Goal: Task Accomplishment & Management: Use online tool/utility

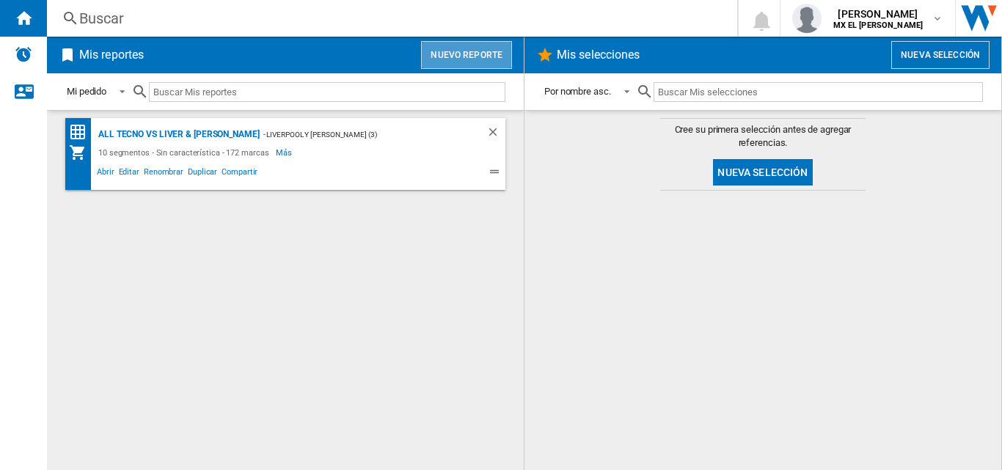
click at [485, 60] on button "Nuevo reporte" at bounding box center [466, 55] width 91 height 28
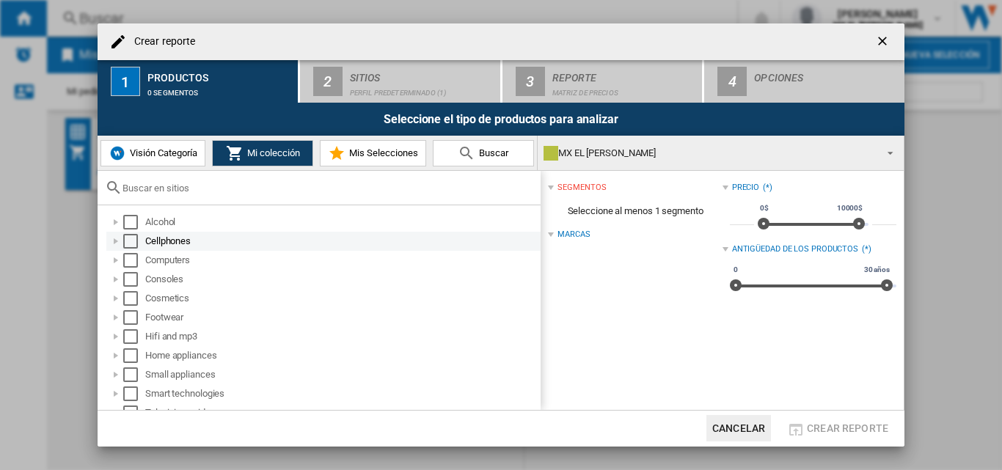
click at [122, 246] on div at bounding box center [116, 241] width 15 height 15
click at [131, 236] on div "Select" at bounding box center [130, 241] width 15 height 15
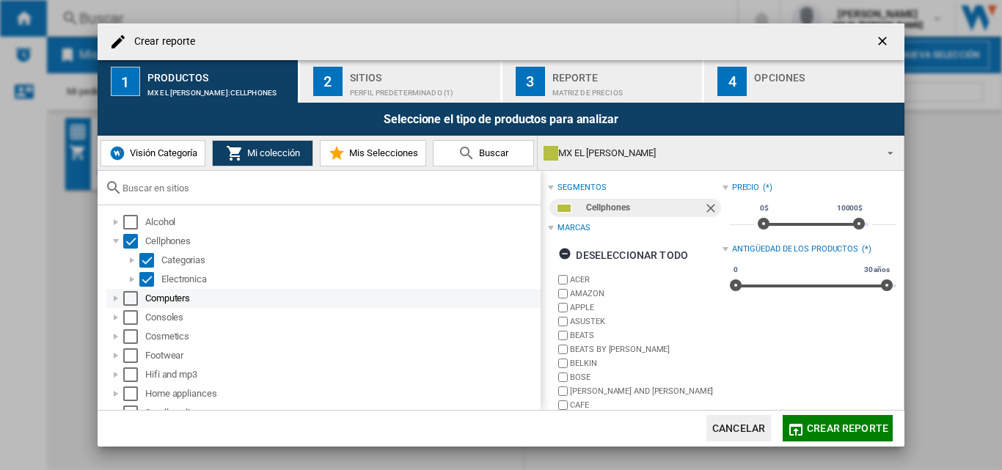
click at [125, 294] on div "Select" at bounding box center [130, 298] width 15 height 15
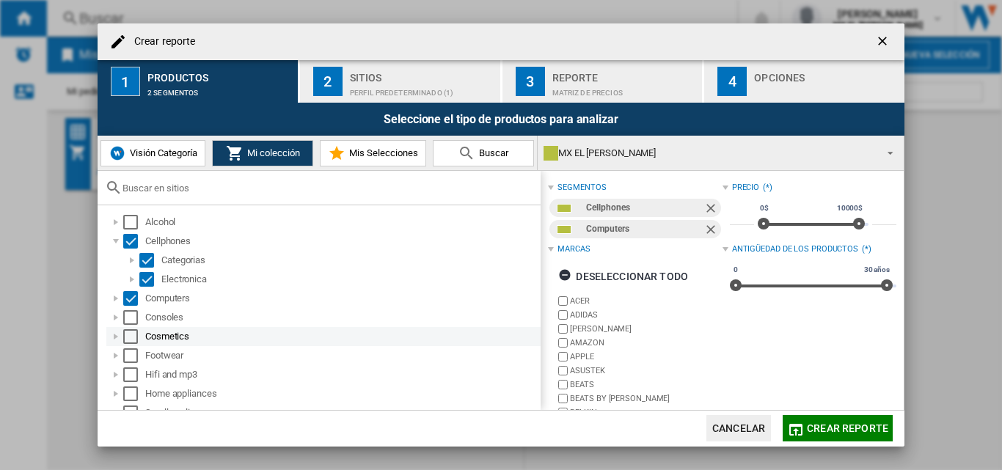
click at [125, 328] on div "Cosmetics" at bounding box center [323, 336] width 434 height 19
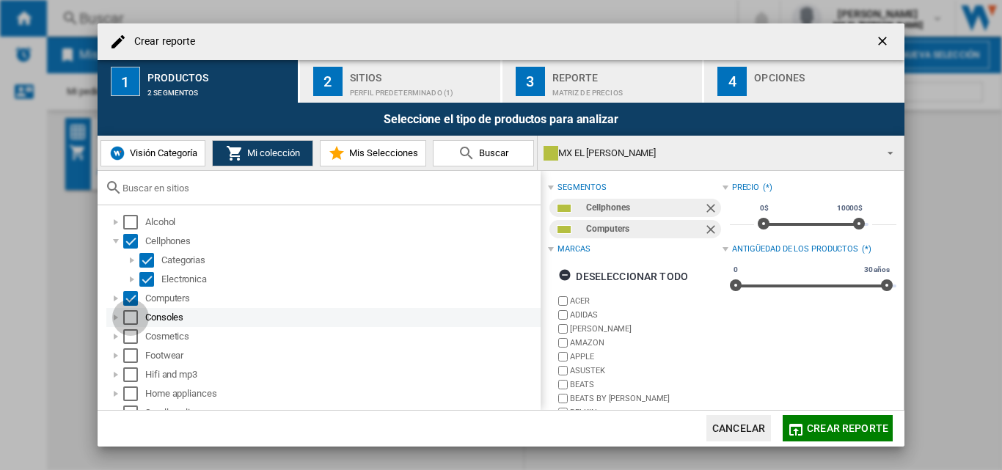
click at [135, 317] on div "Select" at bounding box center [130, 317] width 15 height 15
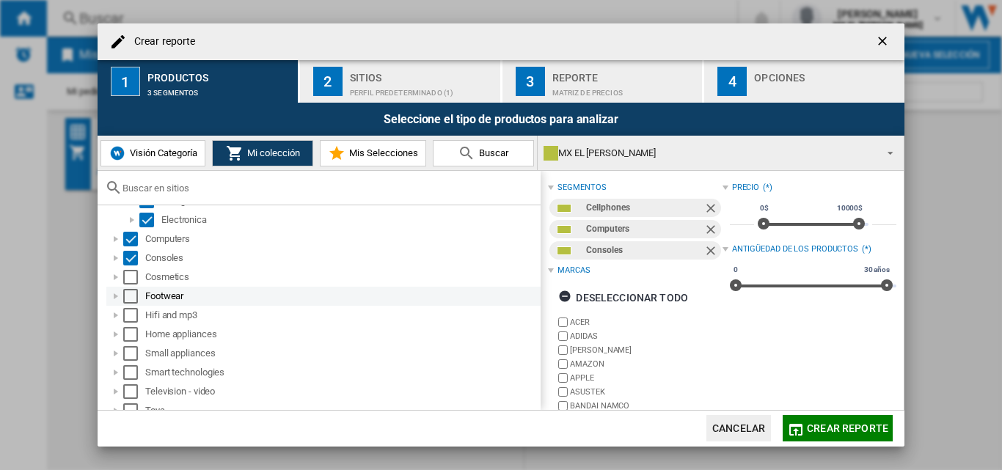
scroll to position [60, 0]
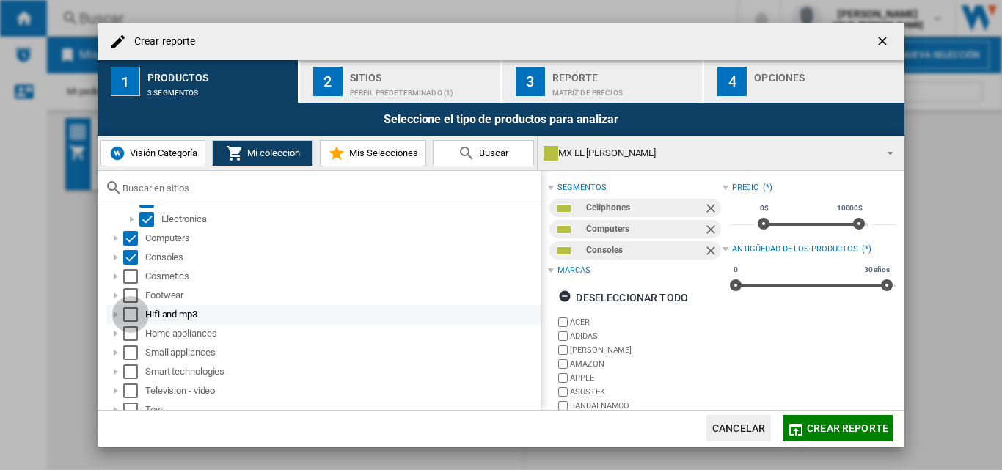
click at [129, 318] on div "Select" at bounding box center [130, 314] width 15 height 15
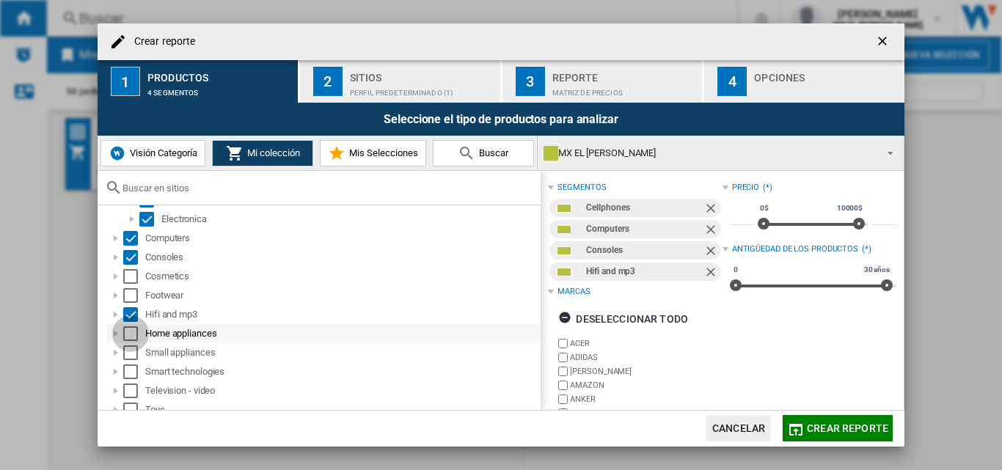
click at [129, 341] on div "Select" at bounding box center [130, 334] width 15 height 15
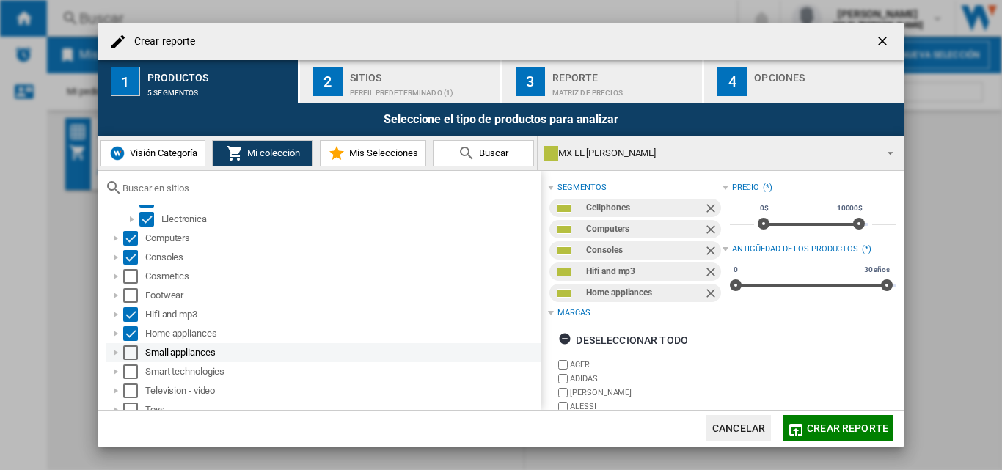
click at [129, 351] on div "Select" at bounding box center [130, 353] width 15 height 15
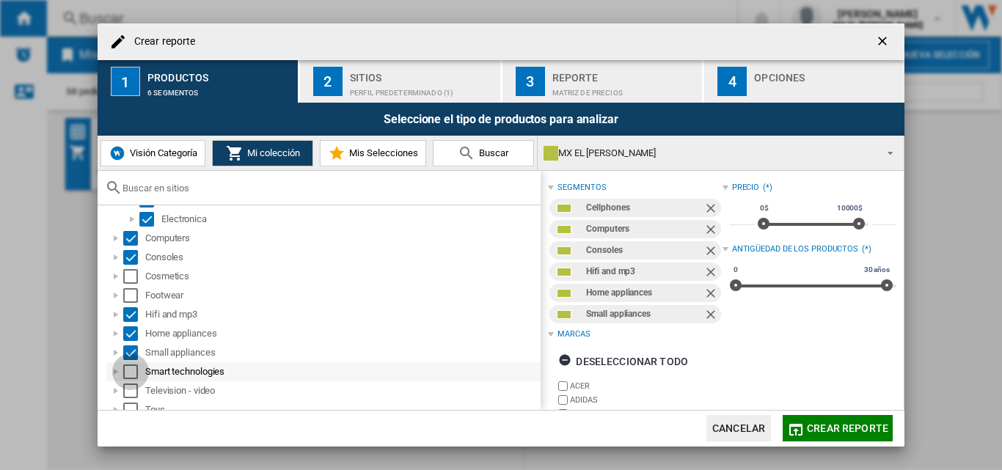
click at [129, 370] on div "Select" at bounding box center [130, 372] width 15 height 15
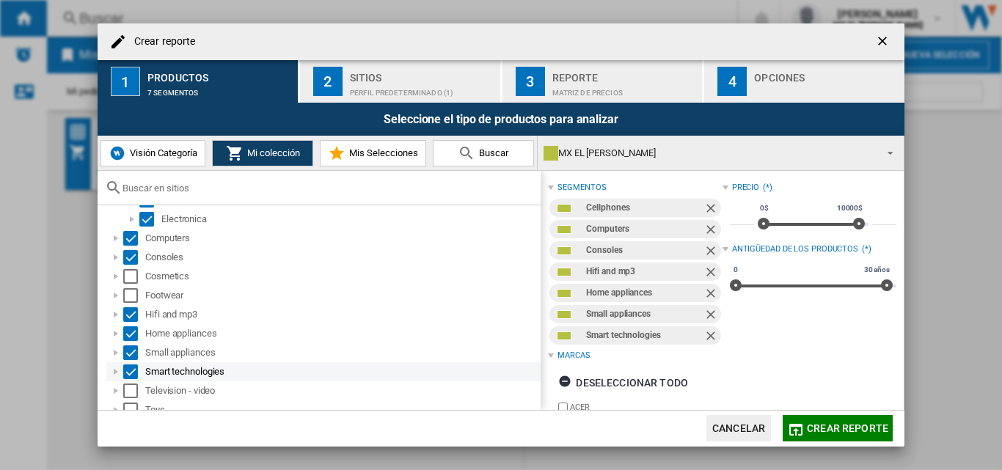
scroll to position [108, 0]
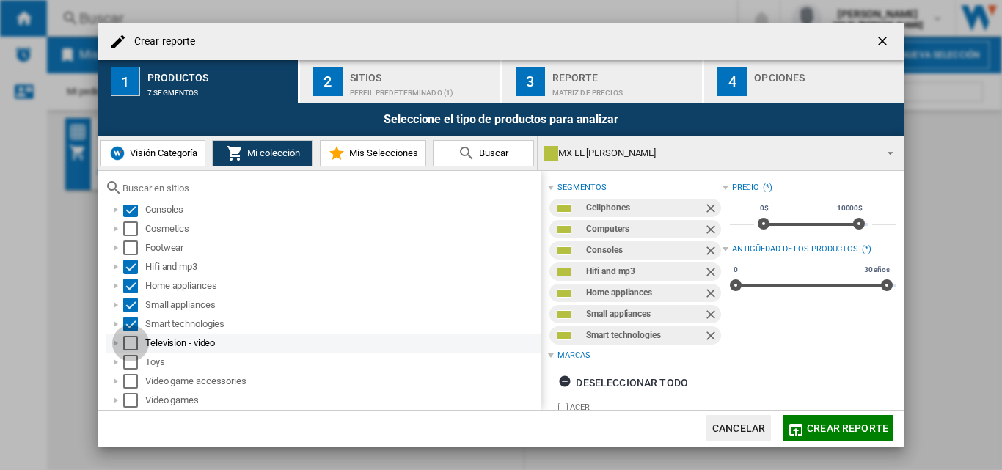
click at [131, 342] on div "Select" at bounding box center [130, 343] width 15 height 15
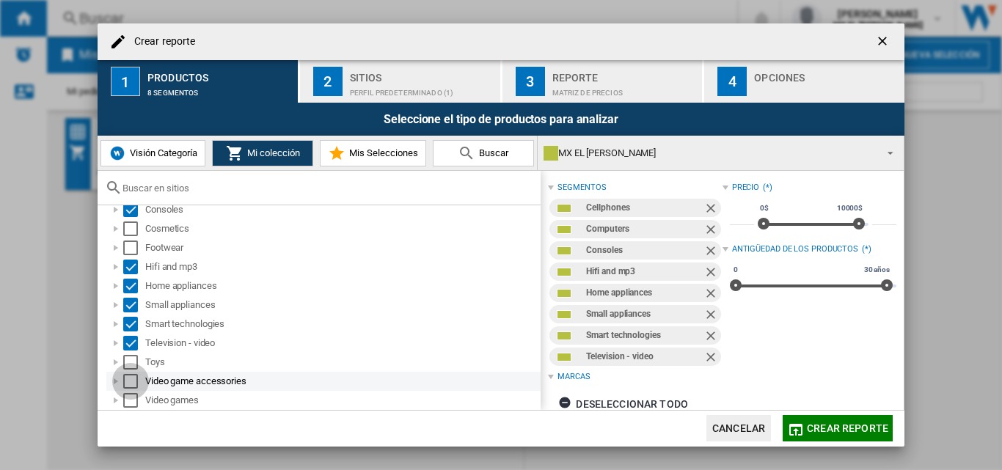
click at [128, 376] on div "Select" at bounding box center [130, 381] width 15 height 15
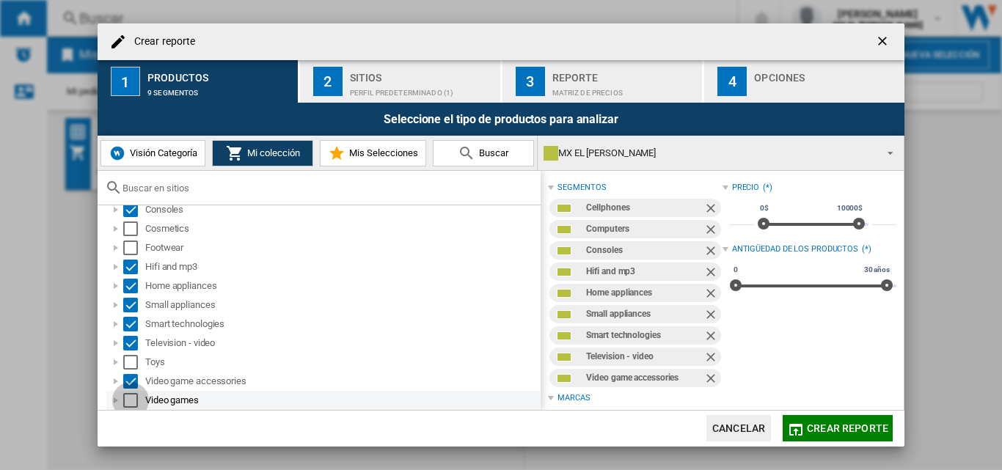
click at [128, 400] on div "Select" at bounding box center [130, 400] width 15 height 15
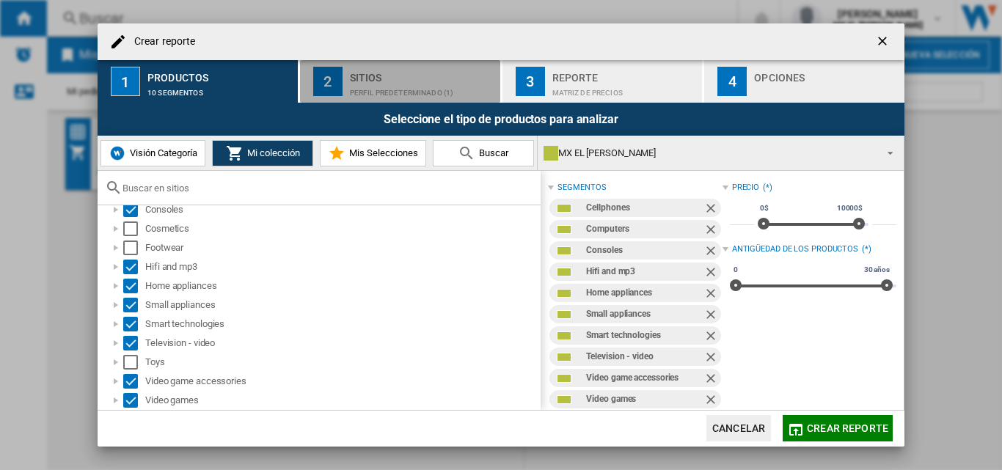
click at [404, 89] on div "Perfil predeterminado (1)" at bounding box center [422, 88] width 145 height 15
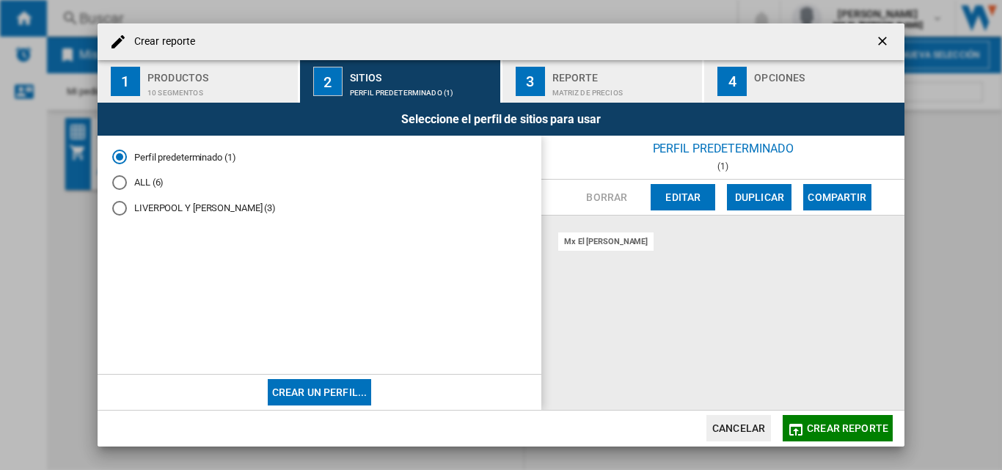
click at [141, 175] on md-radio-group "Perfil predeterminado (1) ALL (6) LIVERPOOL Y SEARS (3)" at bounding box center [319, 188] width 415 height 76
click at [124, 183] on div "ALL (6)" at bounding box center [119, 182] width 15 height 15
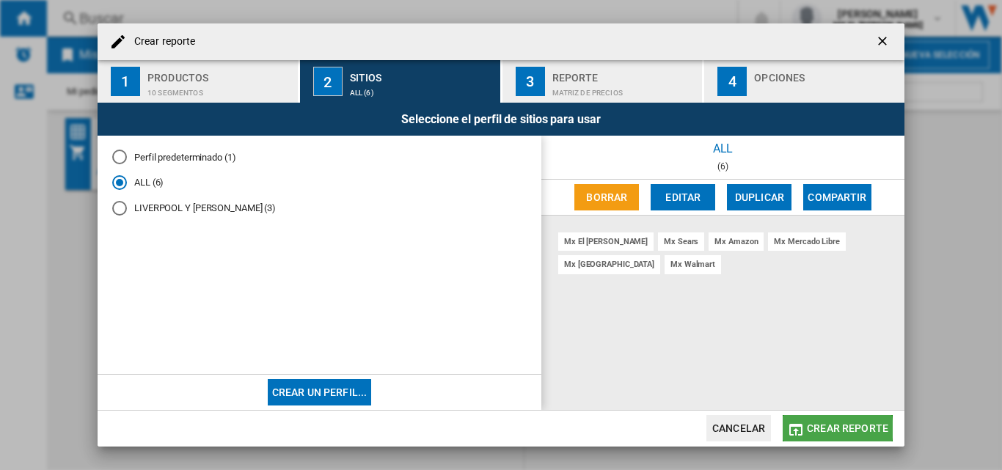
click at [829, 429] on span "Crear reporte" at bounding box center [847, 429] width 81 height 12
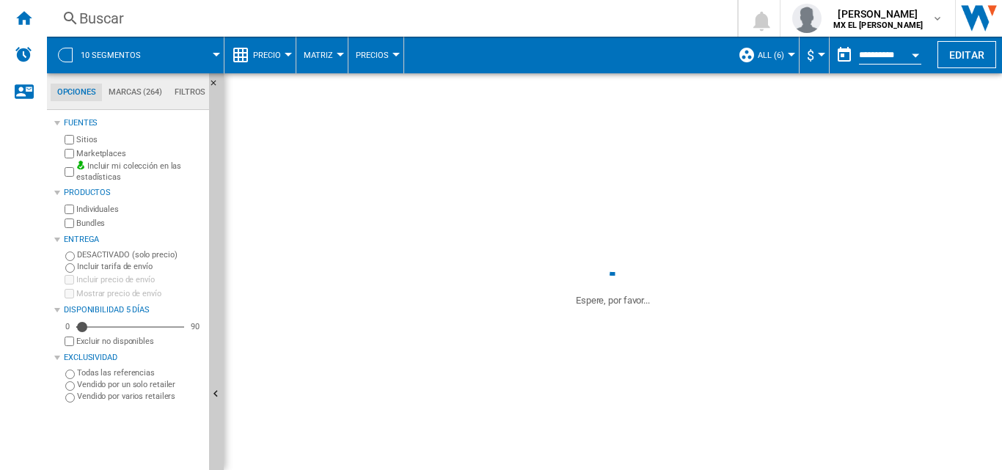
click at [367, 468] on span at bounding box center [613, 389] width 779 height 162
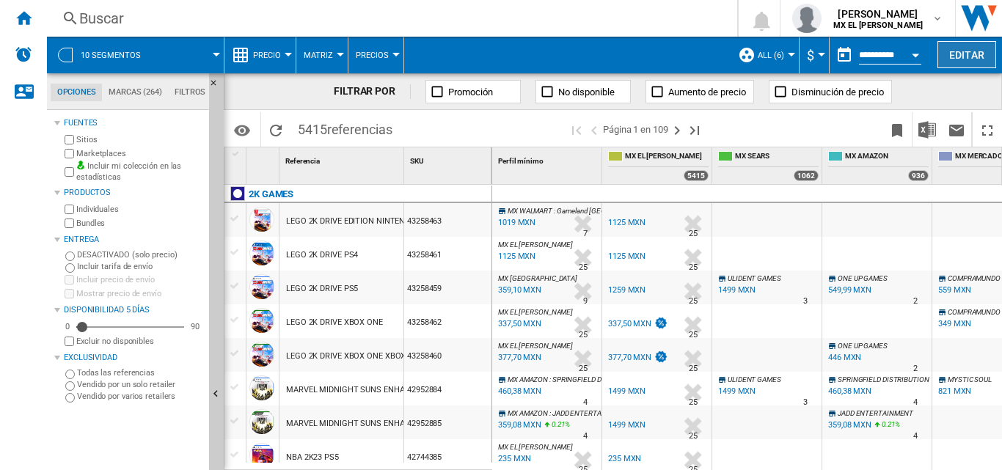
click at [964, 62] on button "Editar" at bounding box center [967, 54] width 59 height 27
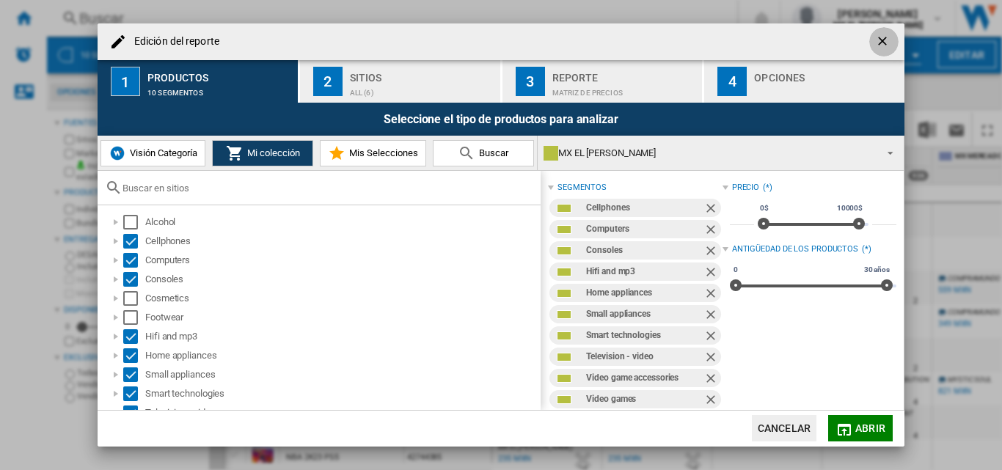
click at [881, 42] on ng-md-icon "getI18NText('BUTTONS.CLOSE_DIALOG')" at bounding box center [884, 43] width 18 height 18
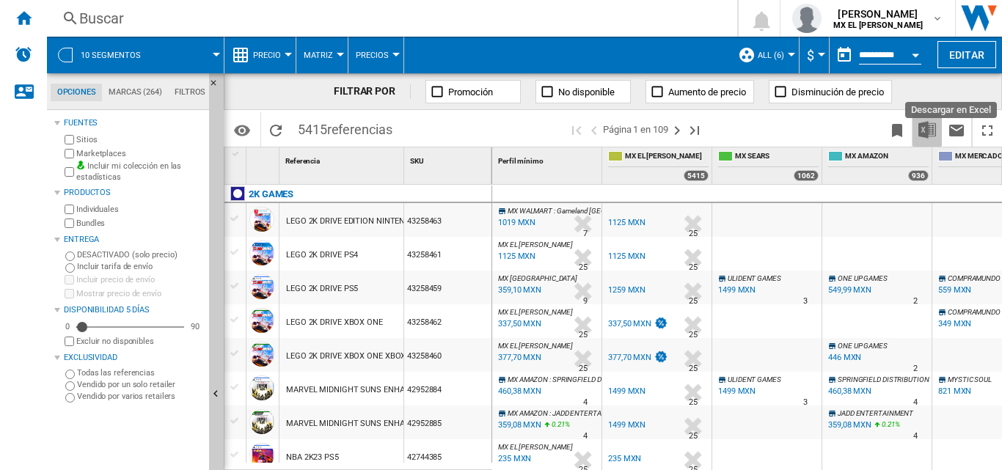
click at [934, 128] on img "Descargar en Excel" at bounding box center [928, 130] width 18 height 18
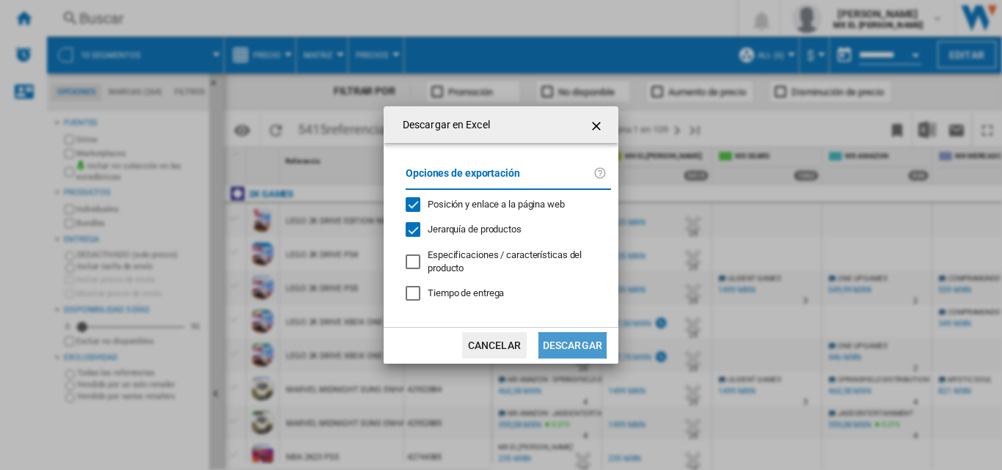
click at [573, 348] on button "Descargar" at bounding box center [573, 345] width 68 height 26
